Goal: Transaction & Acquisition: Purchase product/service

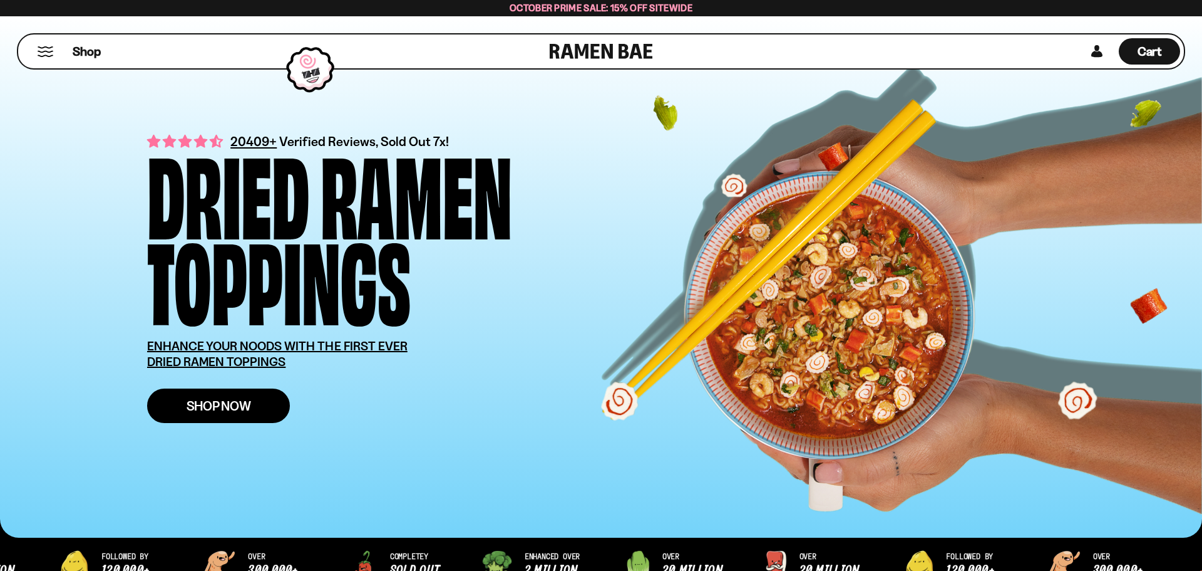
click at [225, 406] on span "Shop Now" at bounding box center [219, 405] width 65 height 13
click at [220, 415] on link "Shop Now" at bounding box center [218, 405] width 143 height 34
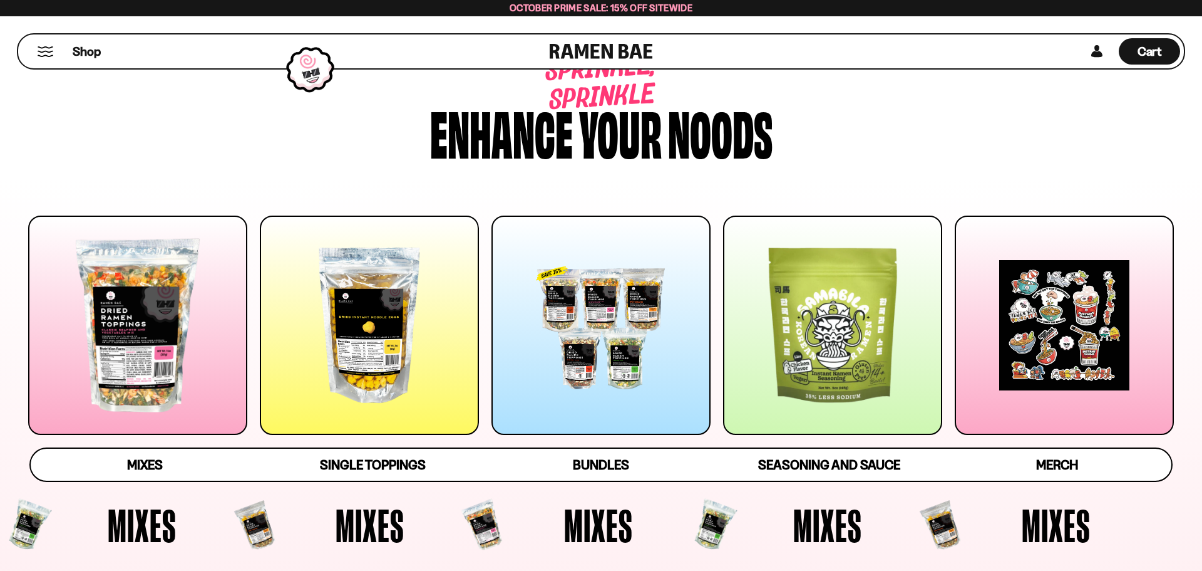
scroll to position [46, 0]
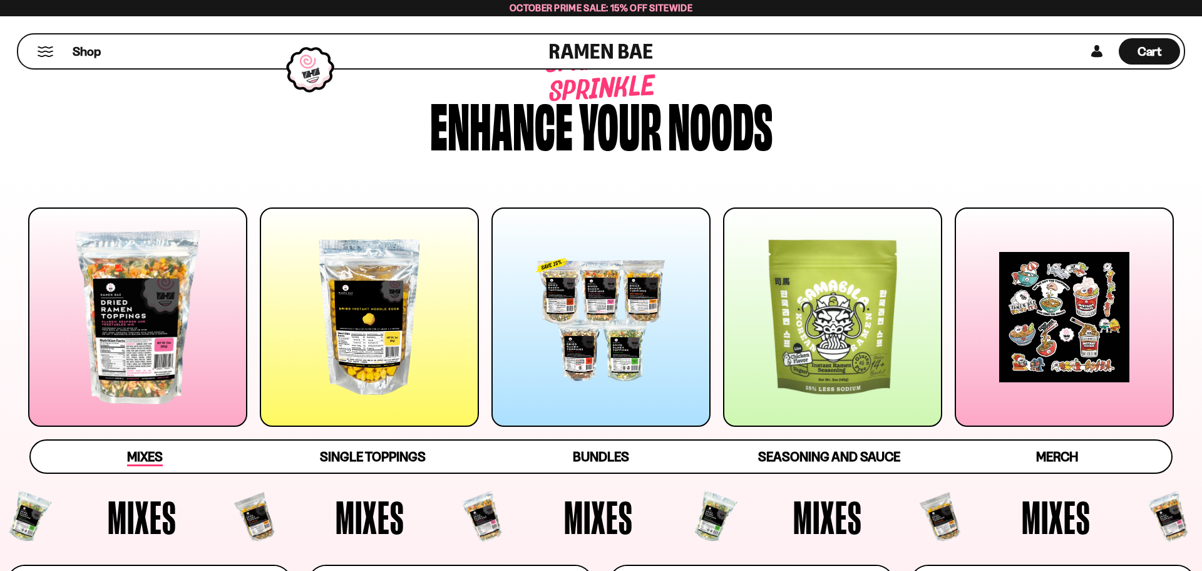
click at [158, 459] on span "Mixes" at bounding box center [145, 457] width 36 height 18
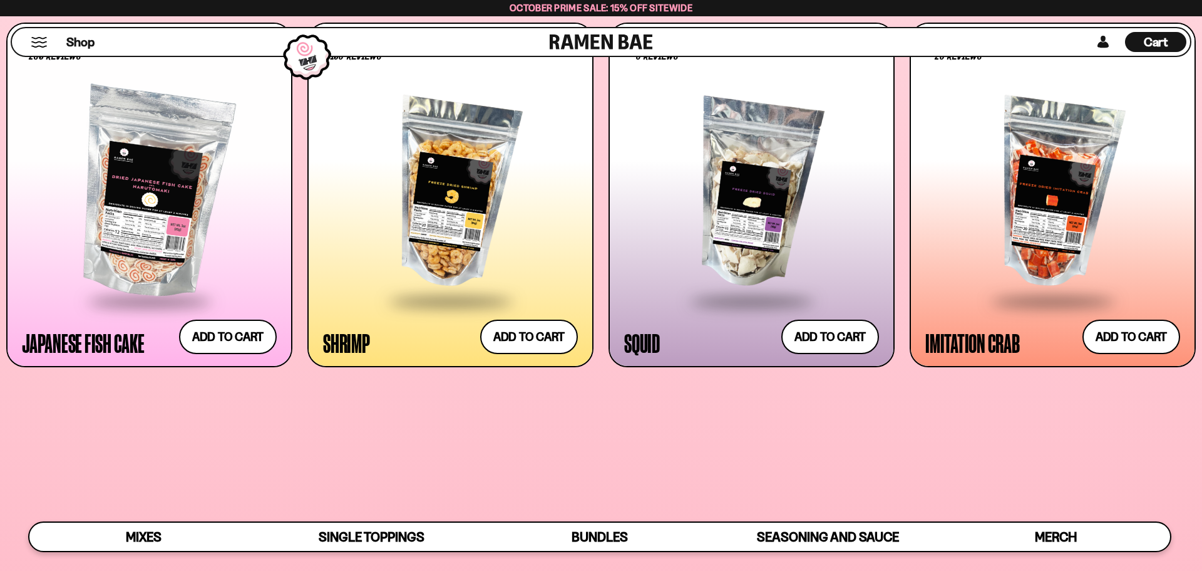
scroll to position [1152, 0]
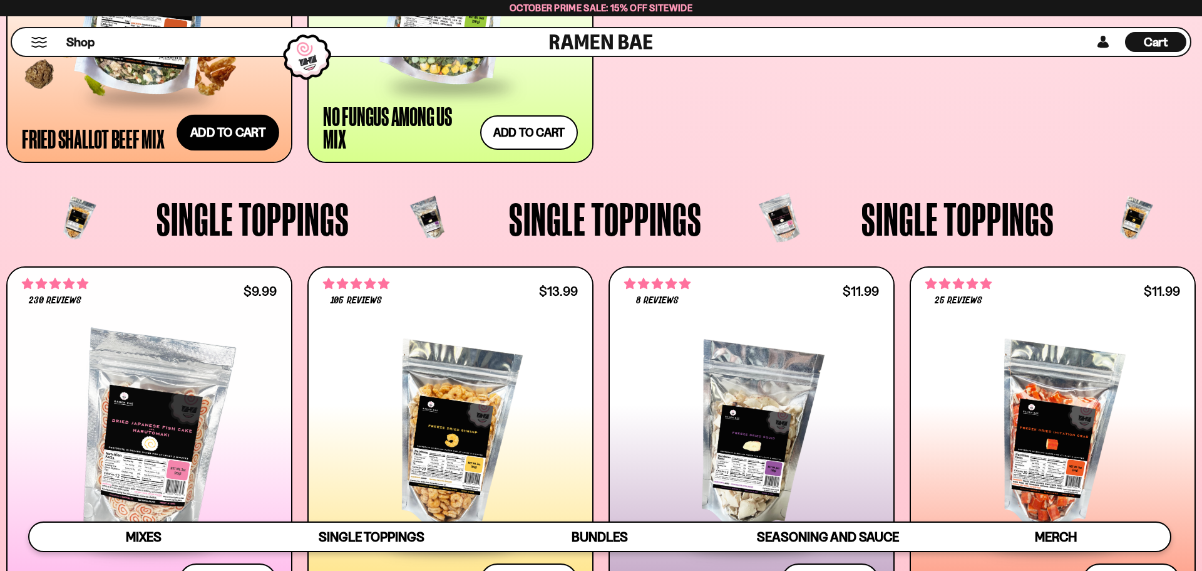
click at [252, 132] on button "Add to cart Add ― Regular price $31.99 Regular price Sale price $31.99 Unit pri…" at bounding box center [228, 133] width 103 height 36
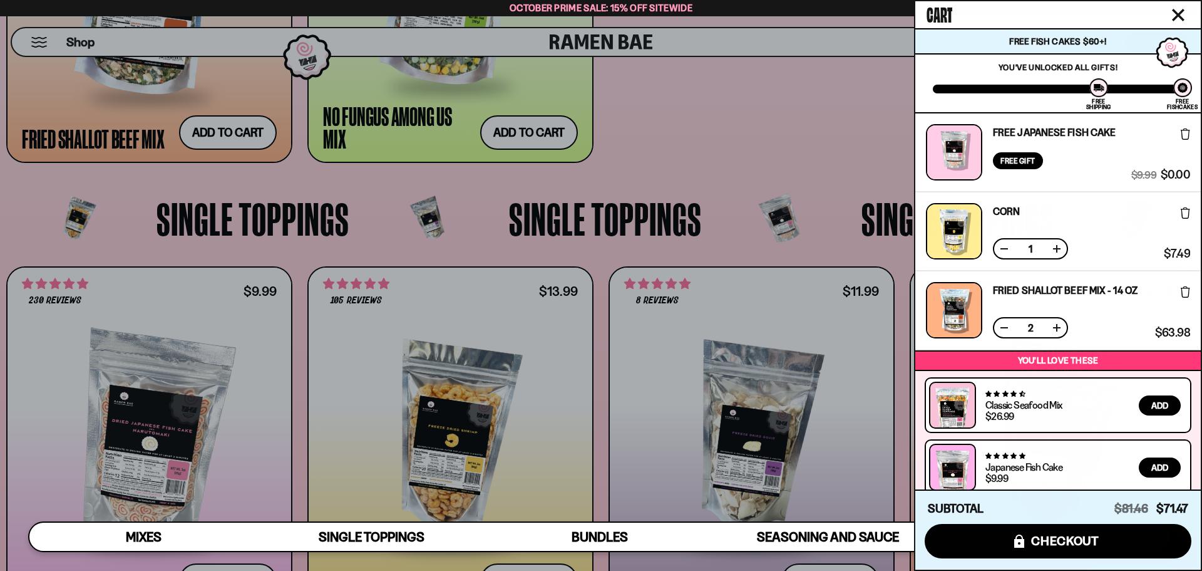
click at [1003, 329] on button at bounding box center [1004, 327] width 13 height 13
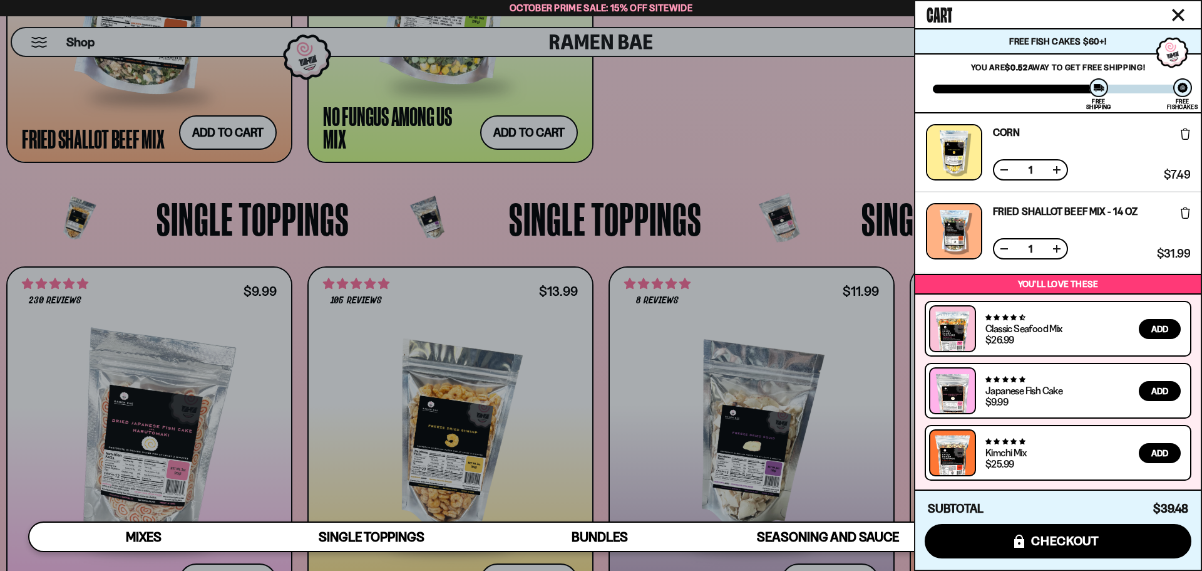
click at [1180, 15] on icon "Close cart" at bounding box center [1178, 15] width 13 height 13
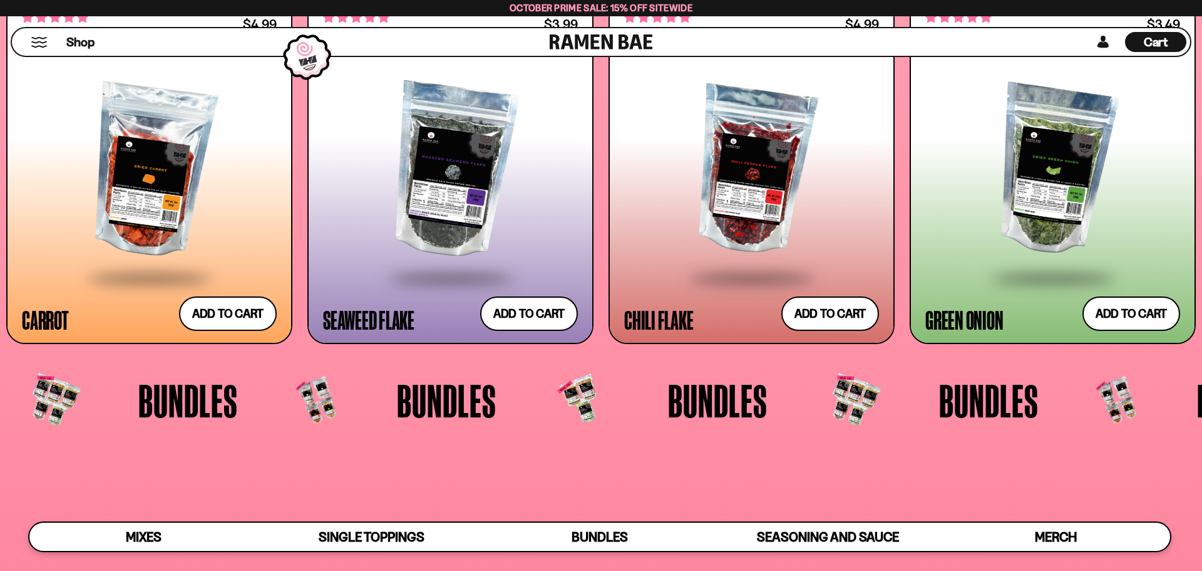
scroll to position [2941, 0]
